Goal: Task Accomplishment & Management: Use online tool/utility

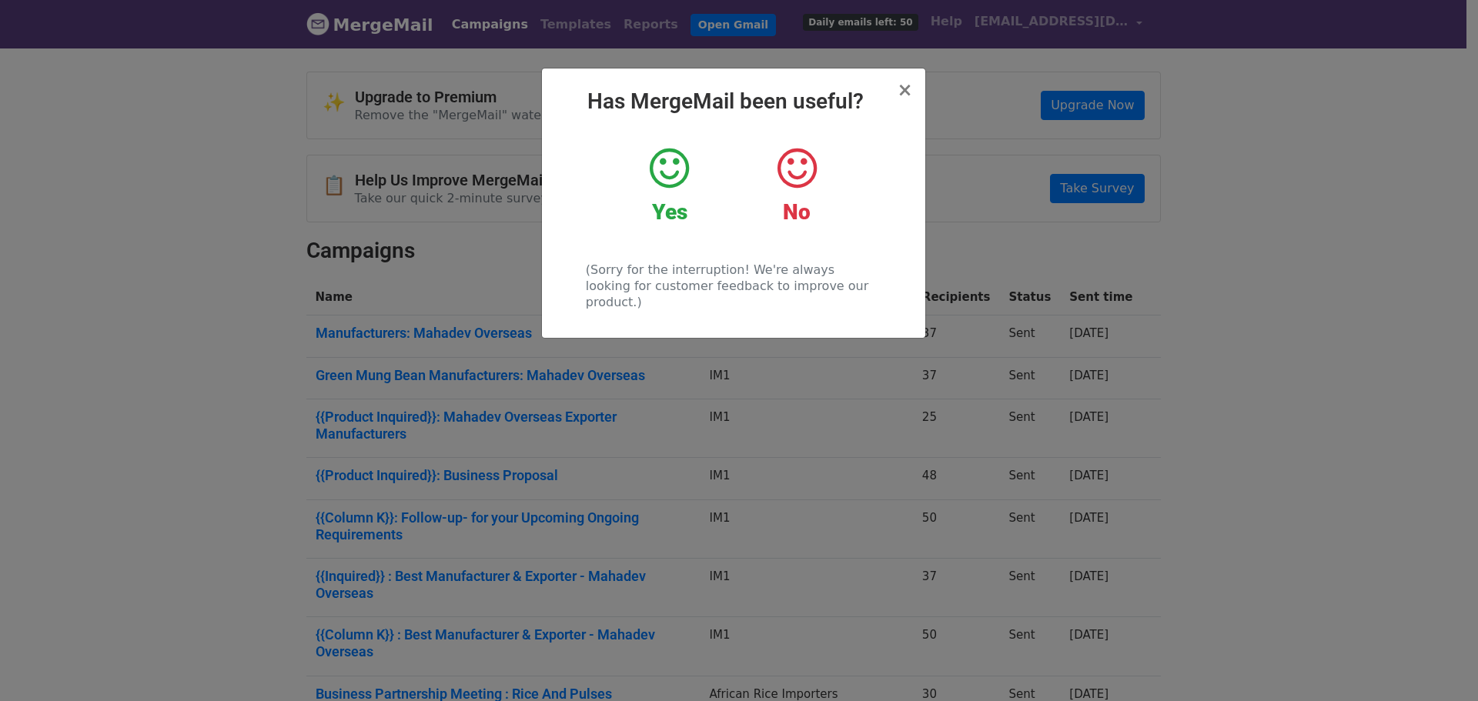
click at [656, 199] on strong "Yes" at bounding box center [669, 211] width 35 height 25
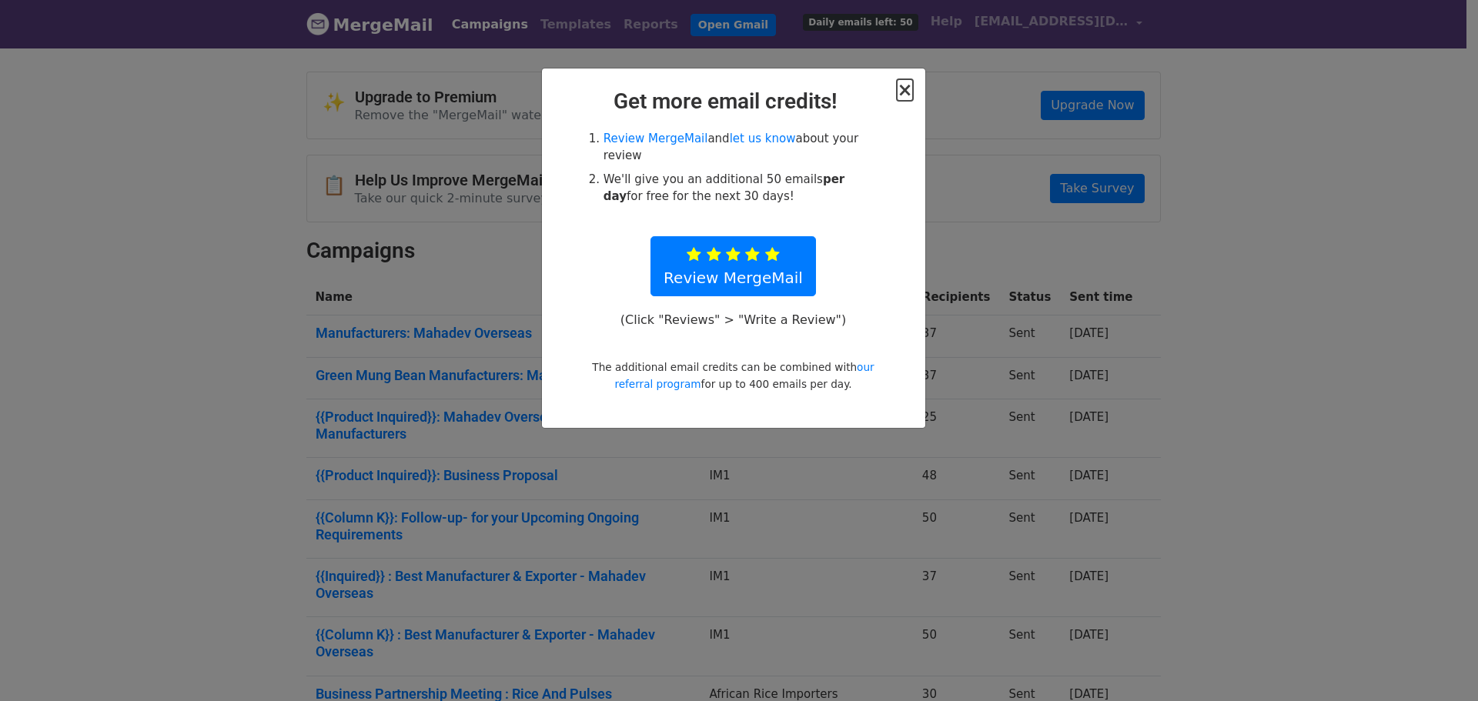
click at [902, 93] on span "×" at bounding box center [904, 90] width 15 height 22
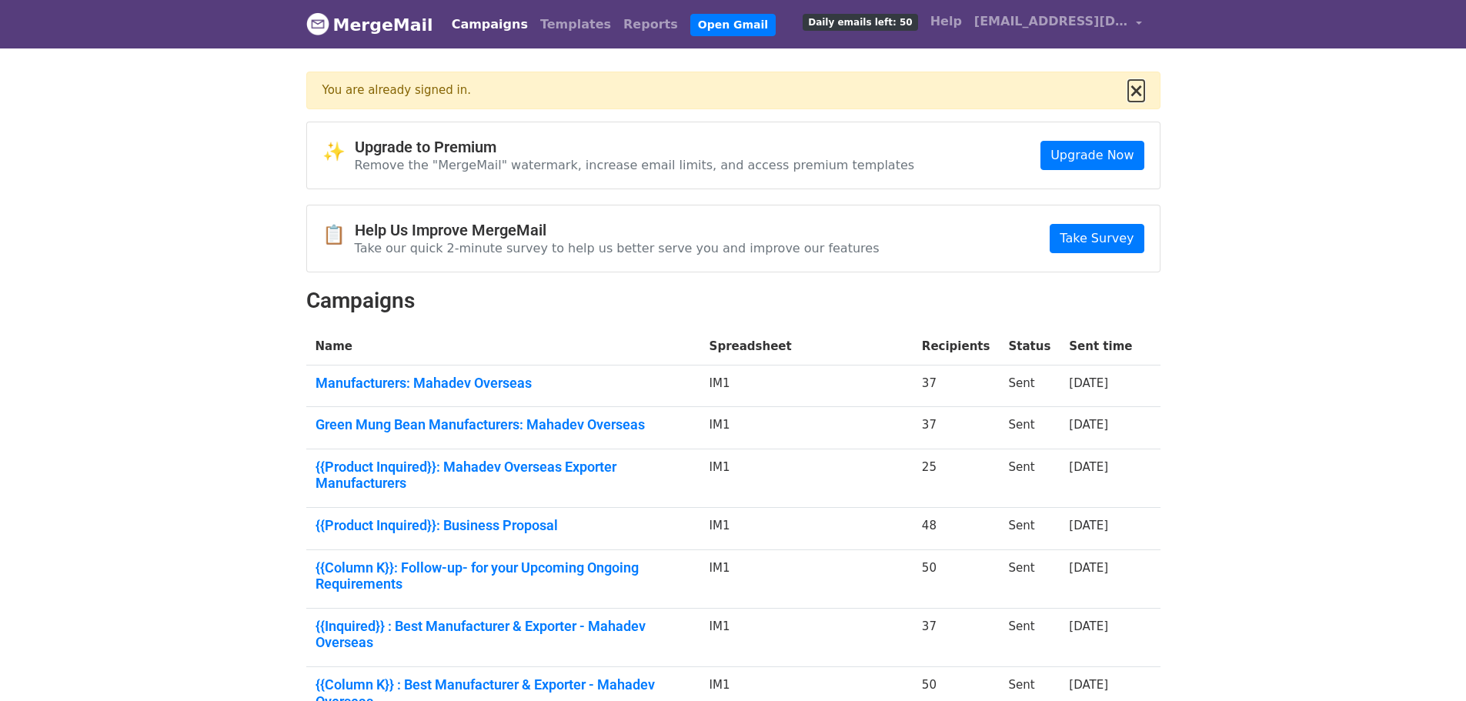
click at [1137, 94] on button "×" at bounding box center [1135, 91] width 15 height 18
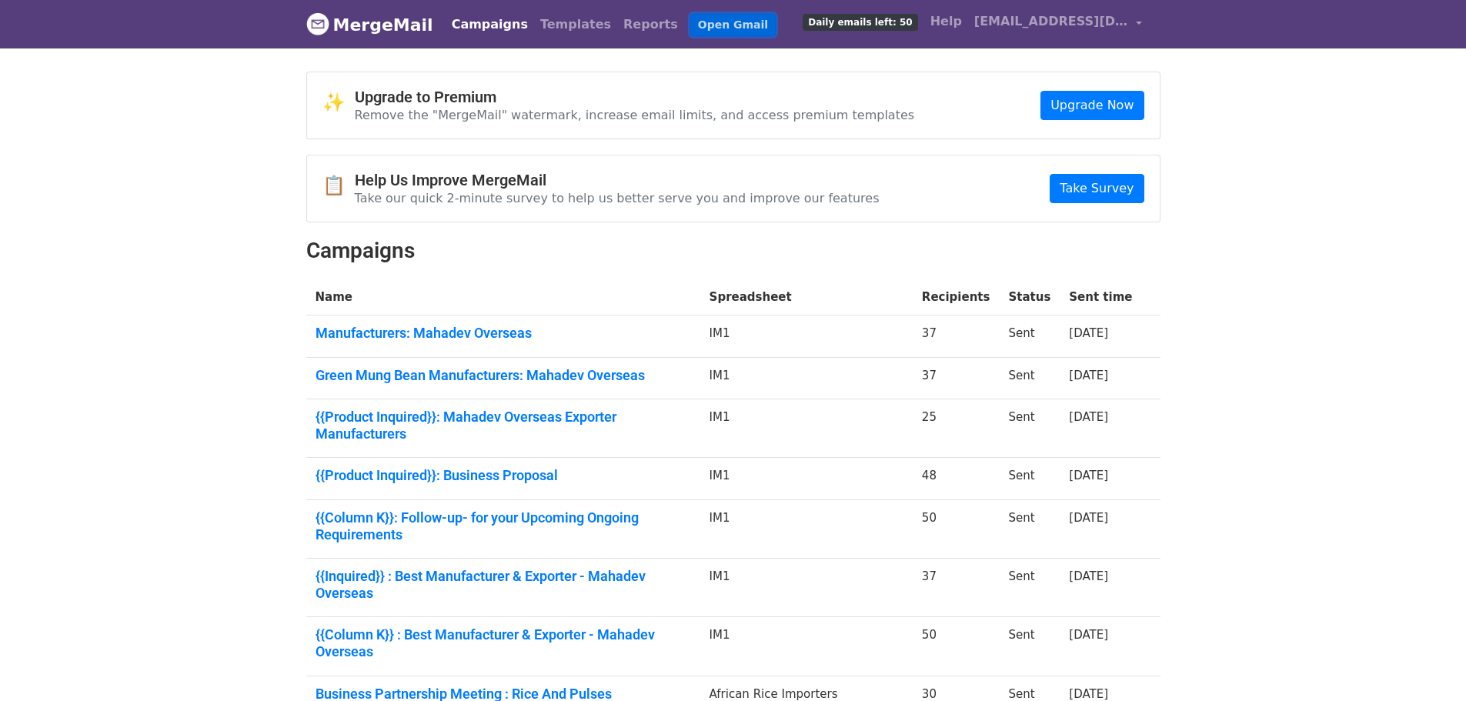
click at [693, 22] on link "Open Gmail" at bounding box center [732, 25] width 85 height 22
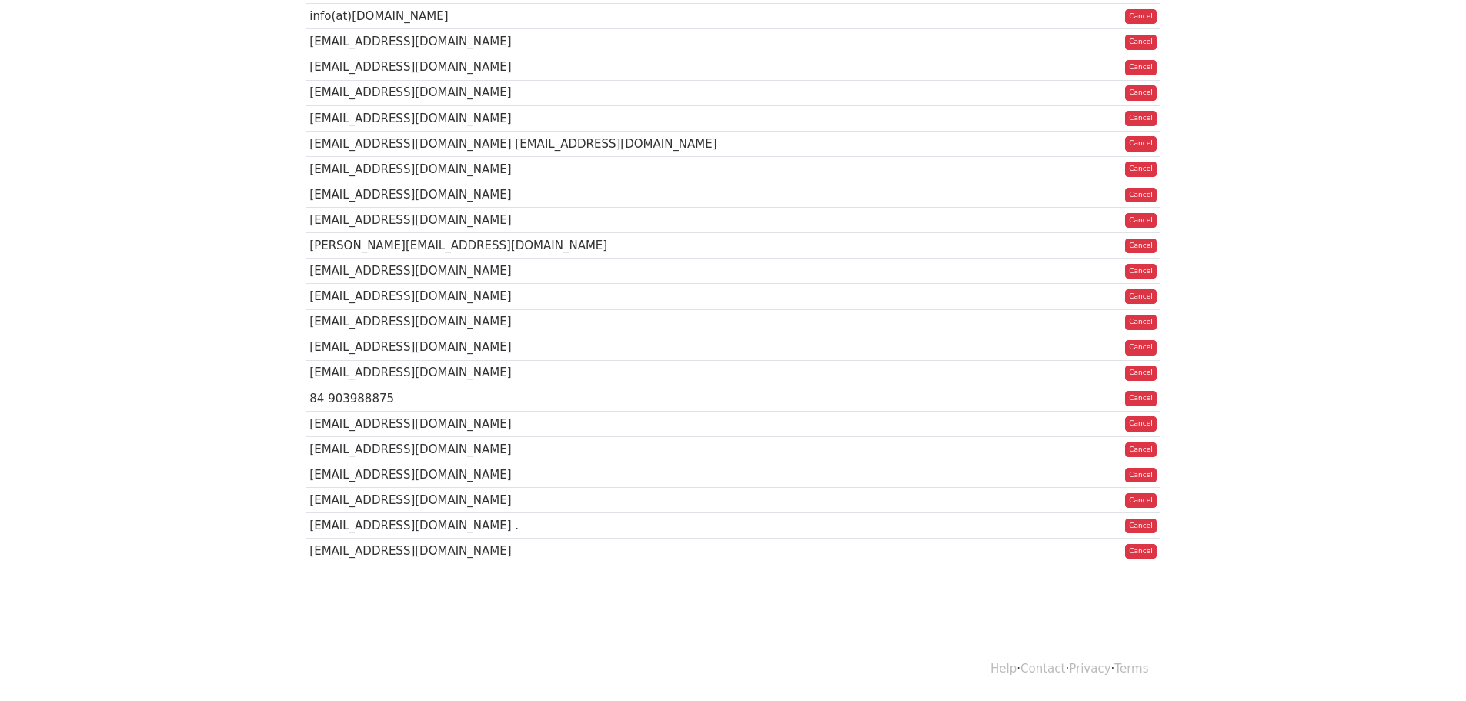
scroll to position [726, 0]
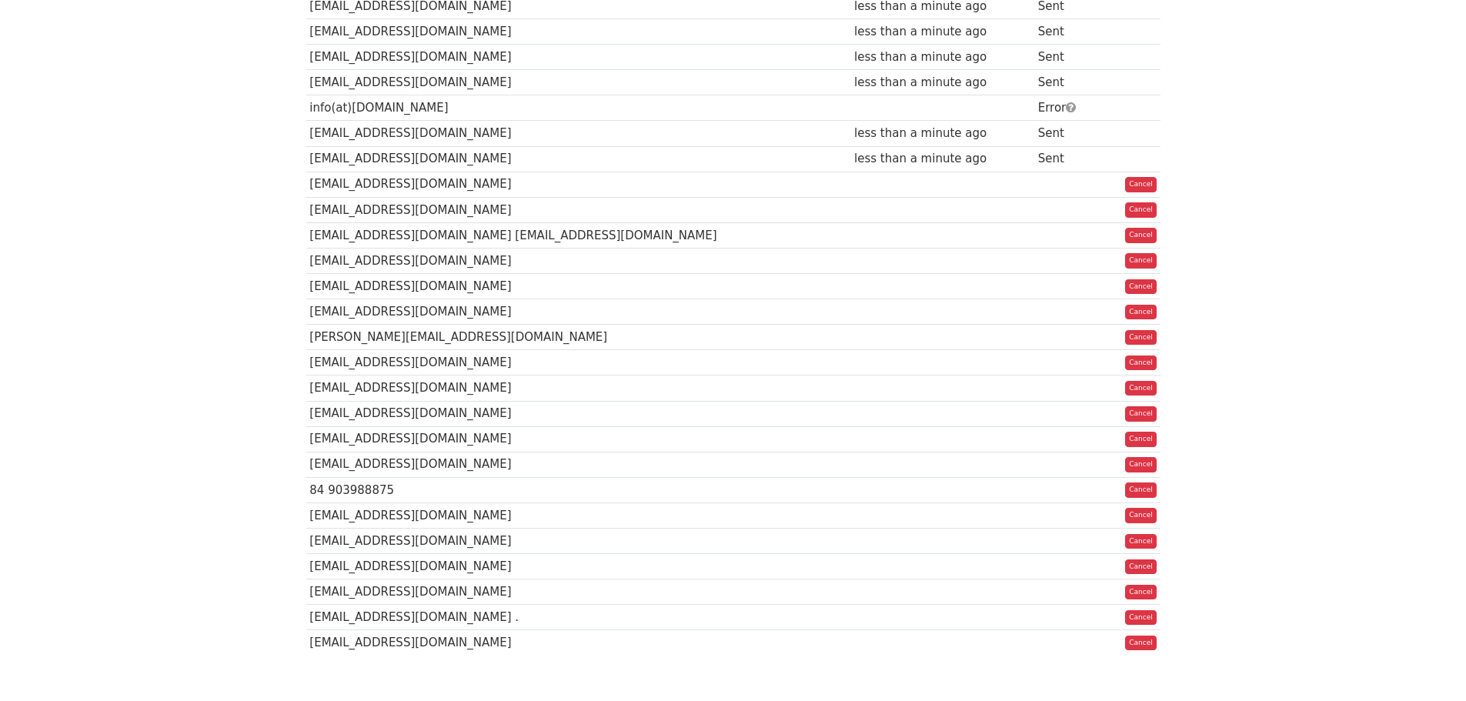
scroll to position [720, 0]
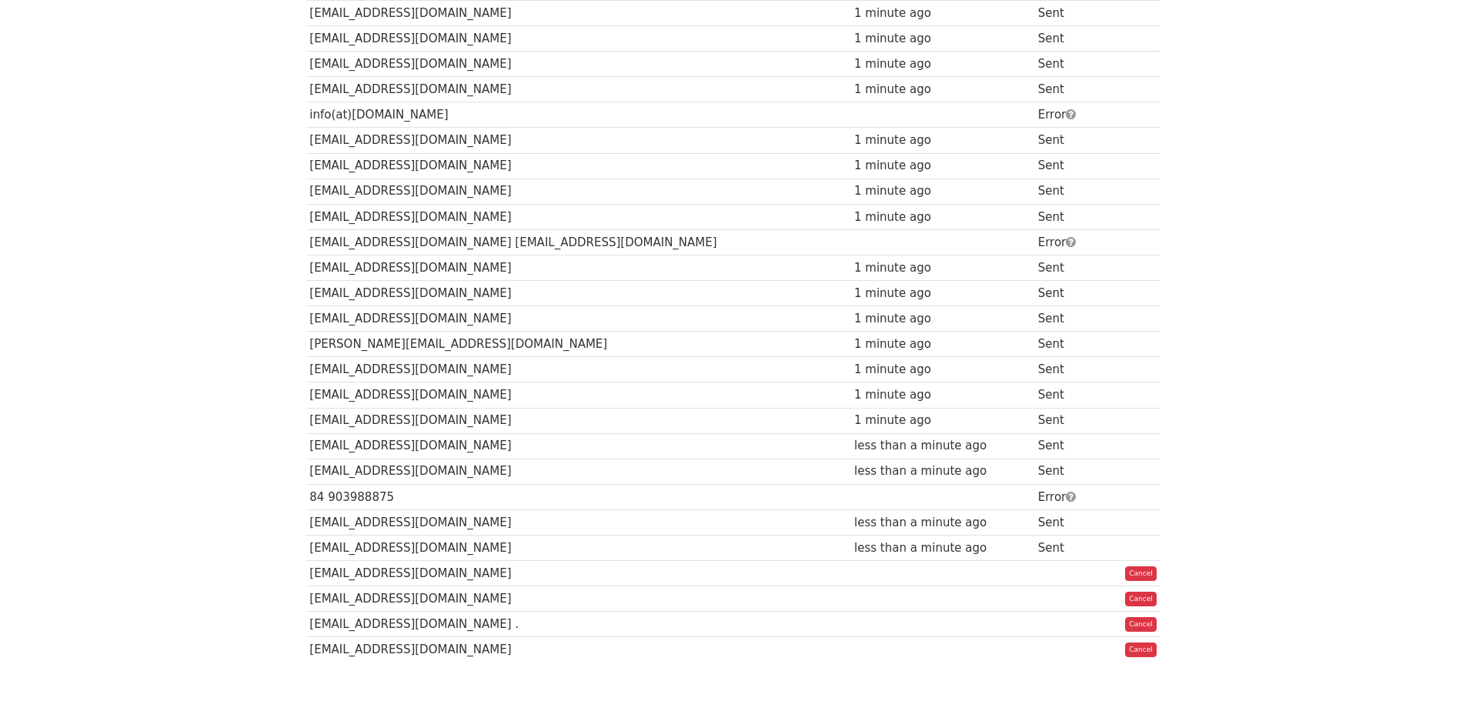
scroll to position [715, 0]
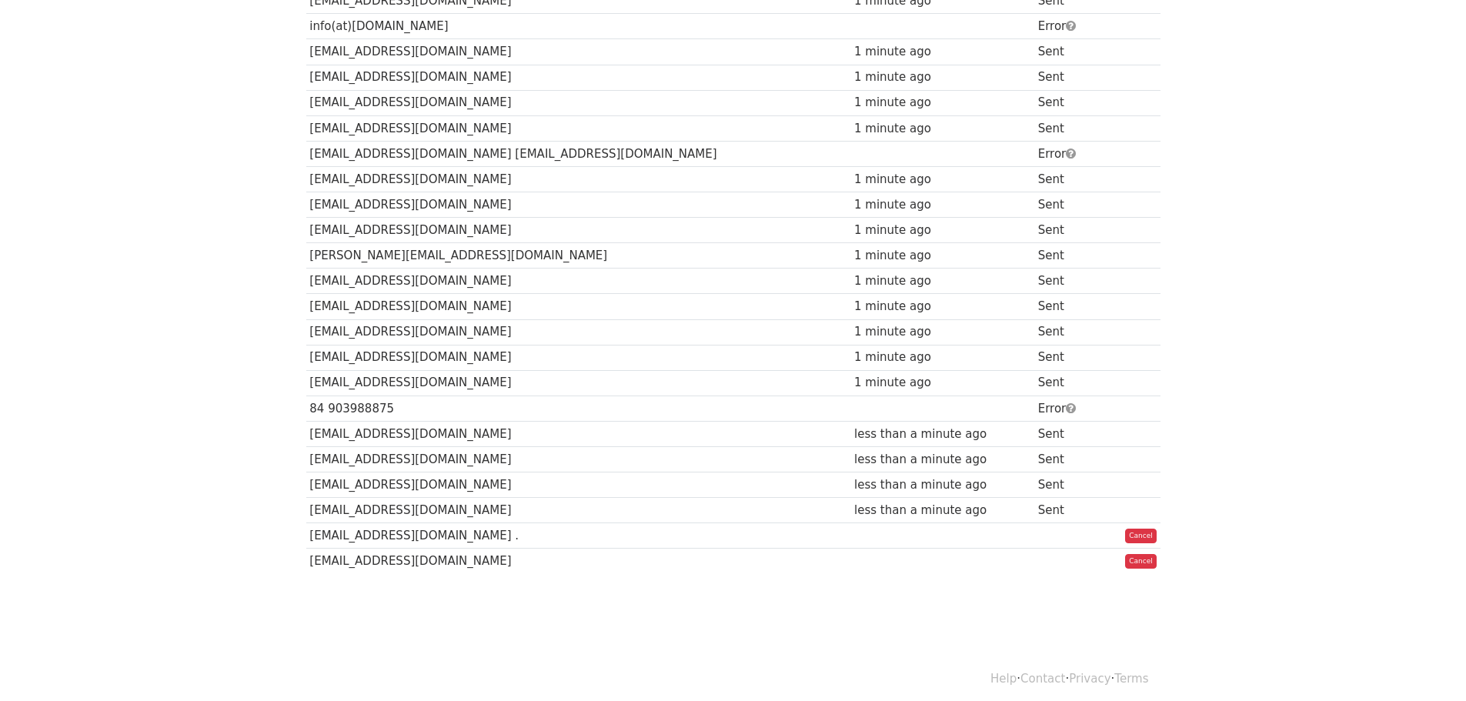
scroll to position [714, 0]
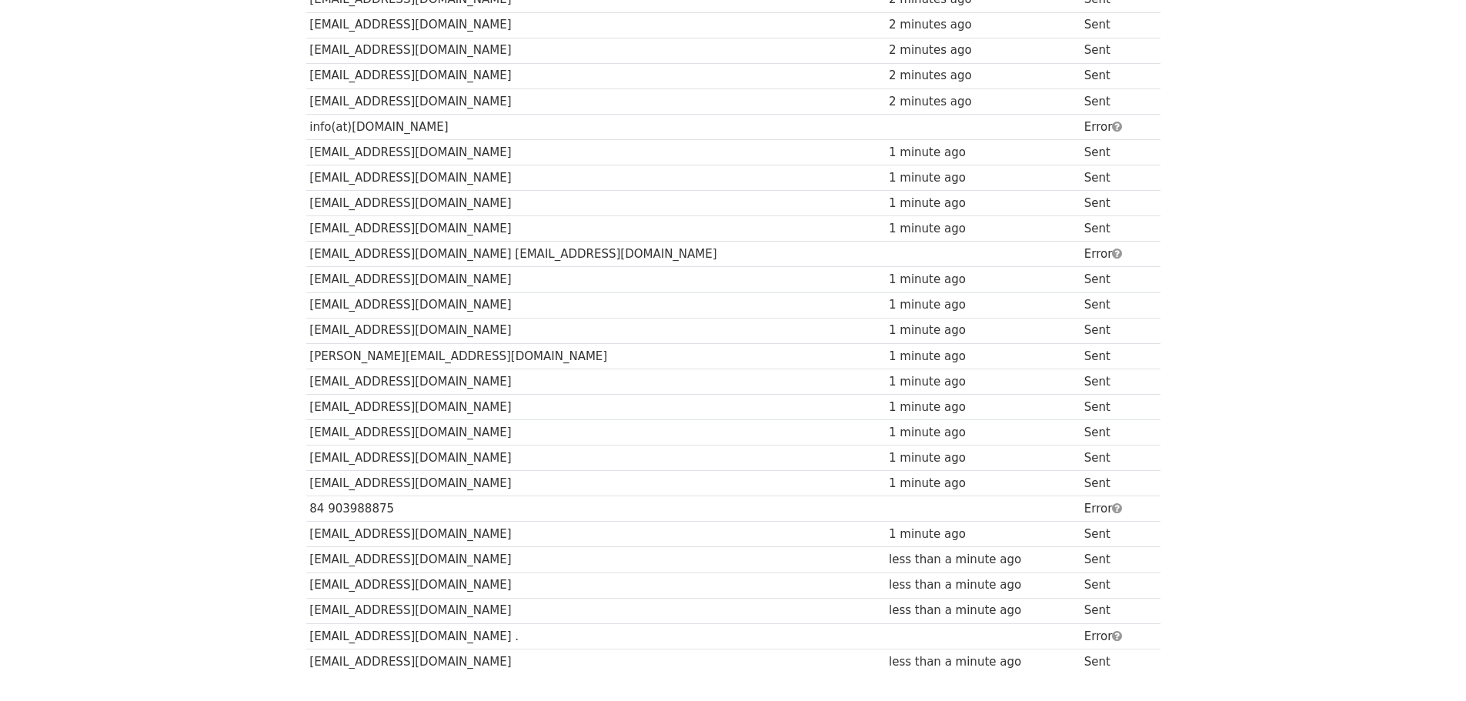
scroll to position [710, 0]
